Goal: Check status

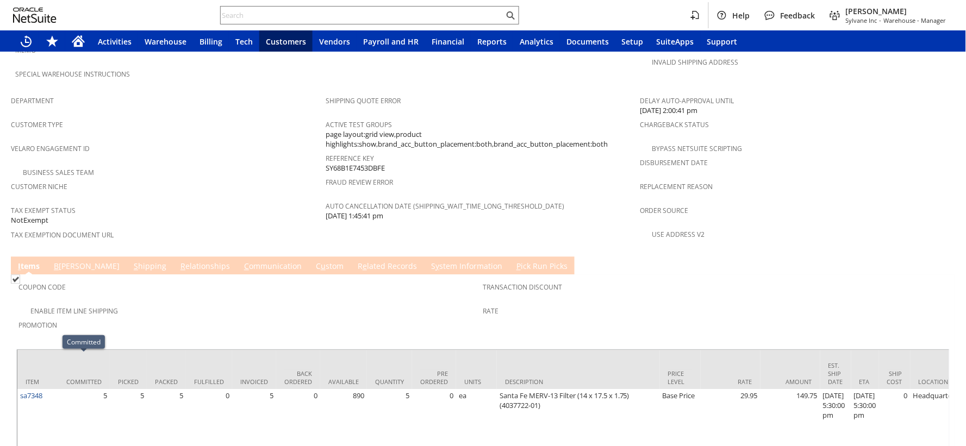
click at [355, 261] on link "R e lated Records" at bounding box center [387, 267] width 65 height 12
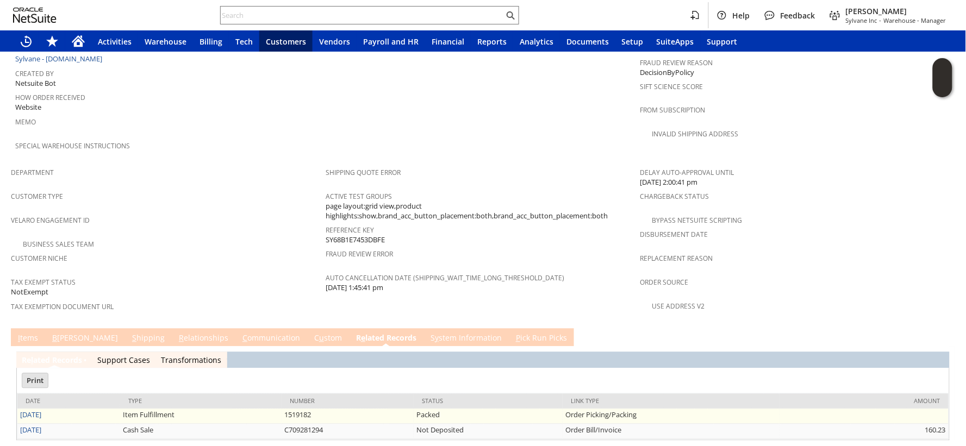
scroll to position [0, 0]
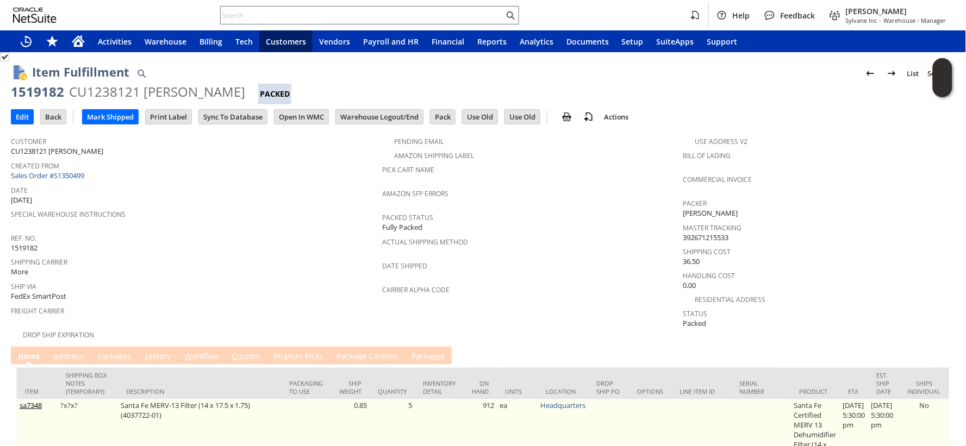
click at [33, 401] on link "sa7348" at bounding box center [31, 406] width 22 height 10
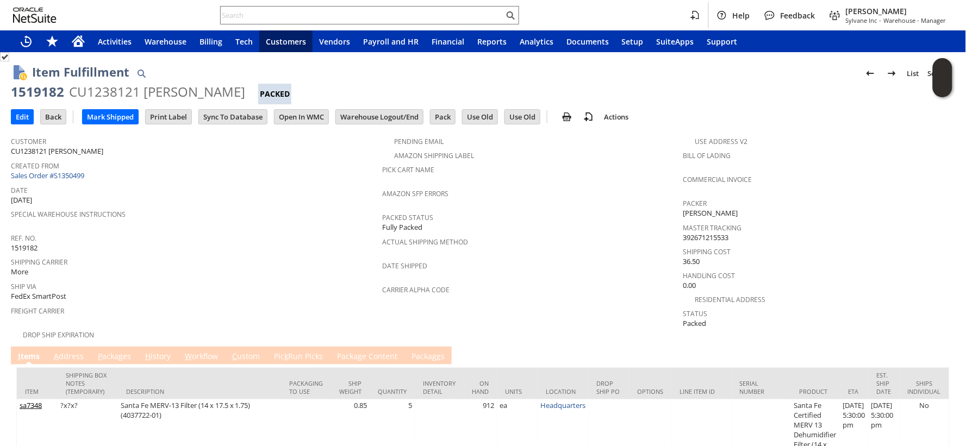
click at [99, 351] on span "P" at bounding box center [100, 356] width 4 height 10
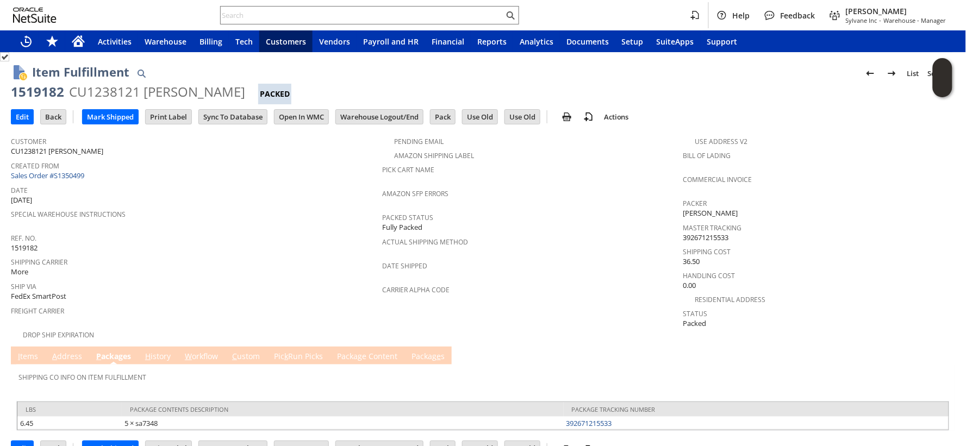
click at [147, 351] on span "H" at bounding box center [147, 356] width 5 height 10
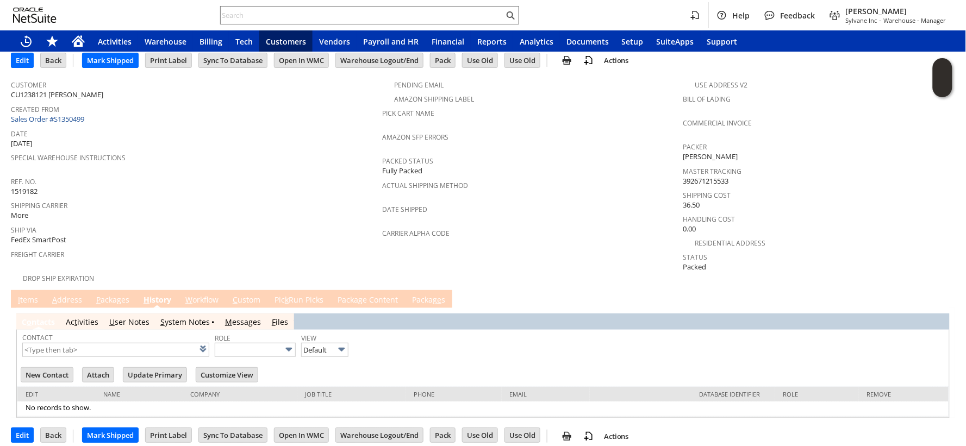
click at [175, 317] on link "S ystem Notes" at bounding box center [184, 322] width 49 height 10
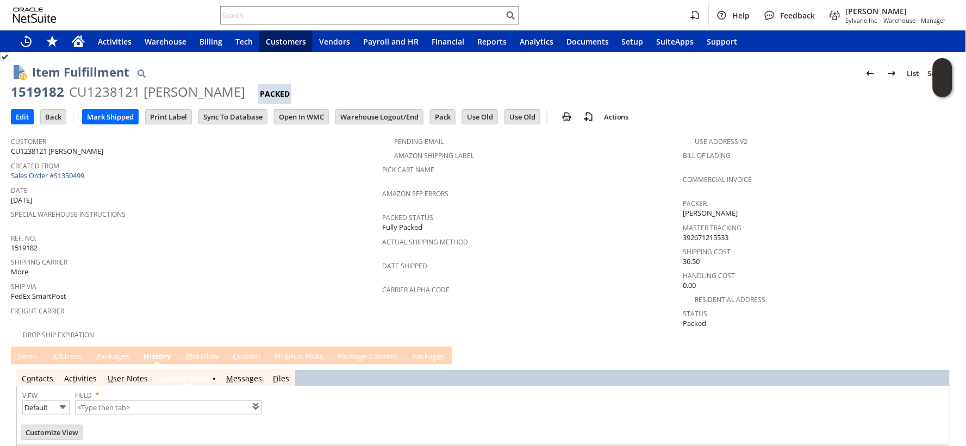
click at [337, 210] on span "Special Warehouse Instructions" at bounding box center [194, 212] width 366 height 12
click at [61, 351] on link "A ddress" at bounding box center [66, 357] width 35 height 12
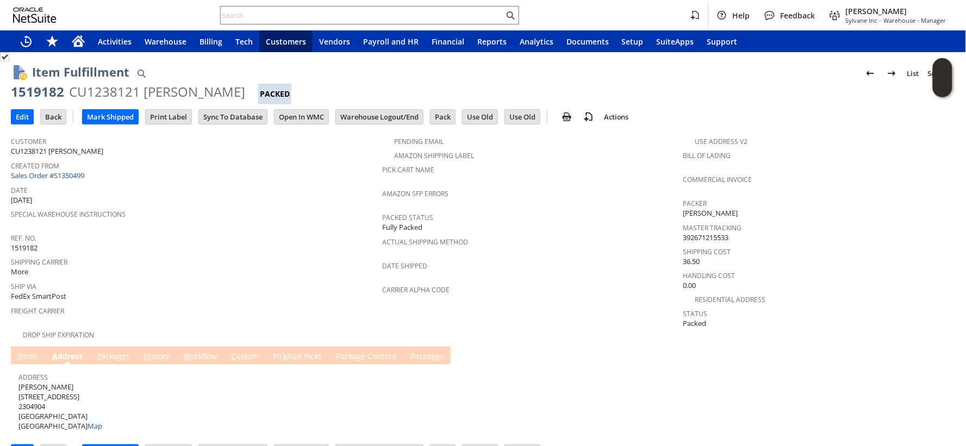
click at [110, 351] on link "P ackages" at bounding box center [113, 357] width 39 height 12
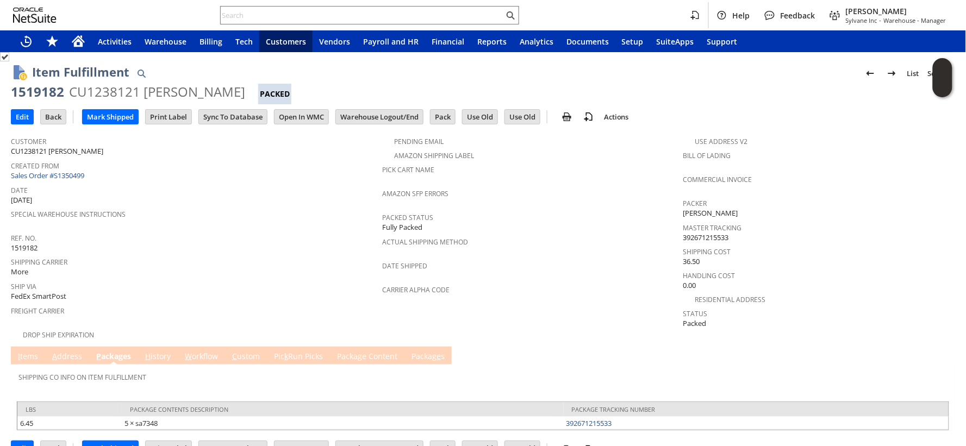
click at [66, 351] on link "A ddress" at bounding box center [66, 357] width 35 height 12
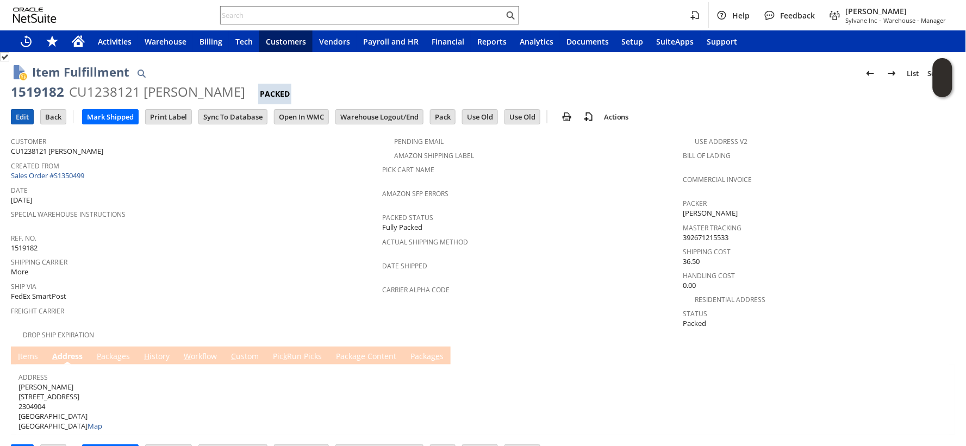
click at [12, 110] on input "Edit" at bounding box center [22, 117] width 22 height 14
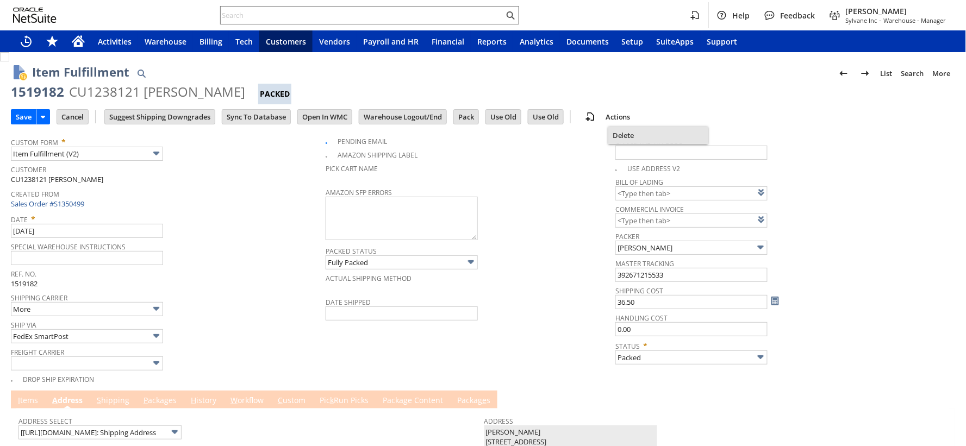
click at [633, 136] on span "Delete" at bounding box center [657, 135] width 91 height 10
